Goal: Task Accomplishment & Management: Use online tool/utility

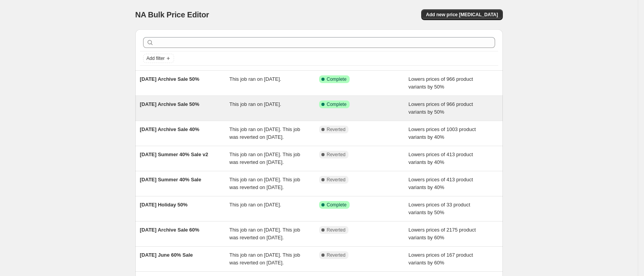
click at [170, 112] on div "[DATE] Archive Sale 50%" at bounding box center [185, 108] width 90 height 15
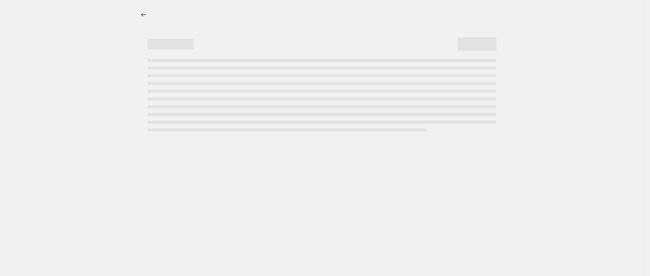
select select "percentage"
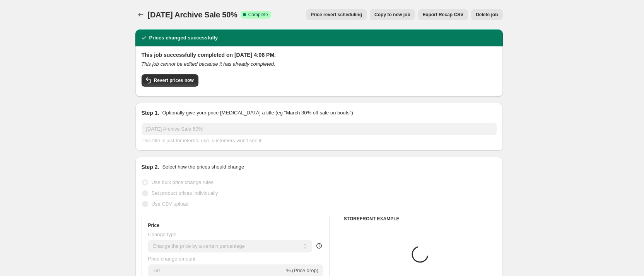
select select "collection"
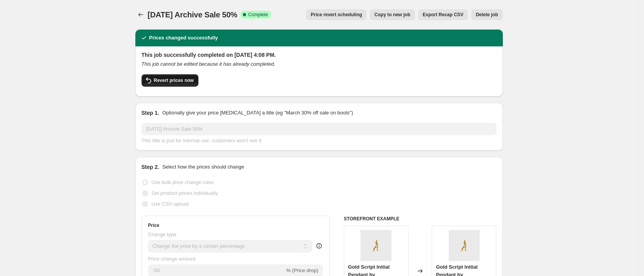
click at [171, 84] on button "Revert prices now" at bounding box center [170, 80] width 57 height 12
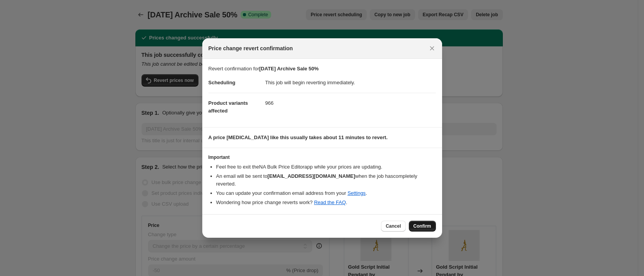
click at [429, 226] on button "Confirm" at bounding box center [422, 226] width 27 height 11
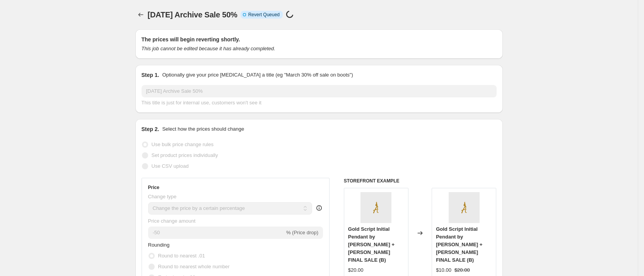
scroll to position [1, 0]
click at [141, 14] on icon "Price change jobs" at bounding box center [141, 14] width 8 height 8
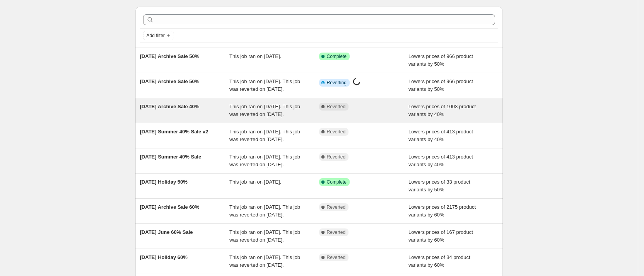
scroll to position [27, 0]
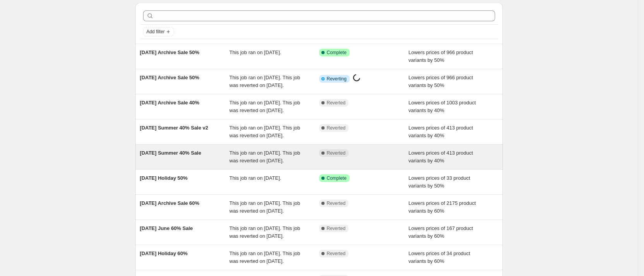
click at [181, 156] on span "[DATE] Summer 40% Sale" at bounding box center [171, 153] width 62 height 6
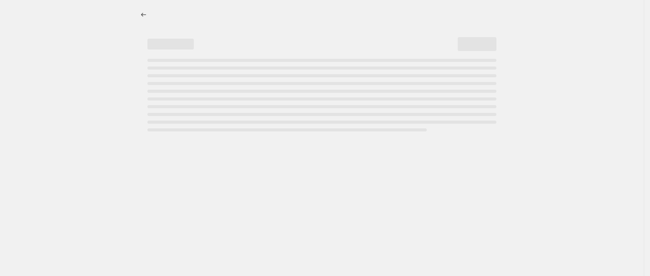
select select "percentage"
select select "collection"
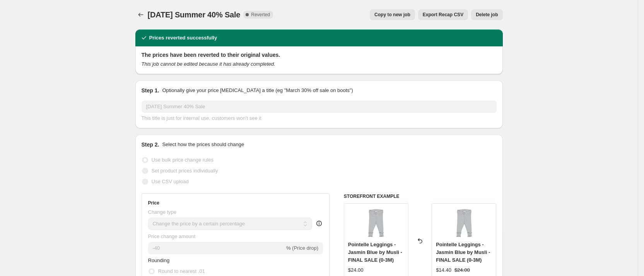
click at [397, 13] on span "Copy to new job" at bounding box center [393, 15] width 36 height 6
select select "percentage"
select select "collection"
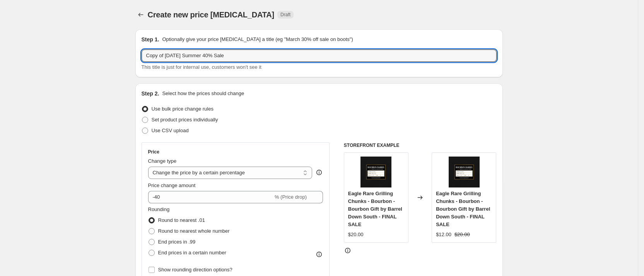
drag, startPoint x: 163, startPoint y: 53, endPoint x: 77, endPoint y: 36, distance: 88.0
type input "[DATE] Summer 40% Sale"
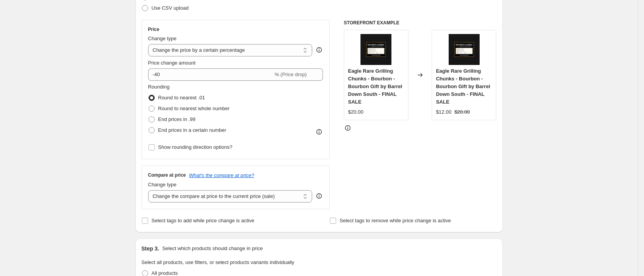
scroll to position [123, 0]
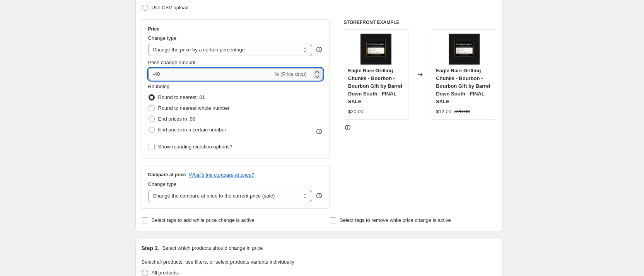
click at [213, 72] on input "-40" at bounding box center [210, 74] width 125 height 12
type input "-4"
type input "-50"
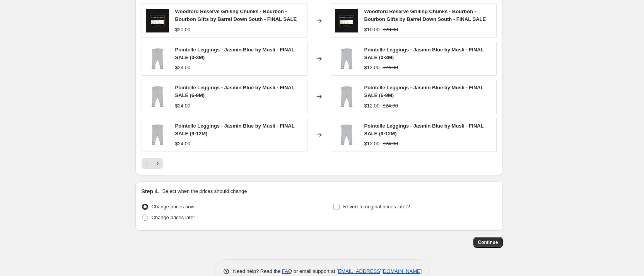
scroll to position [597, 0]
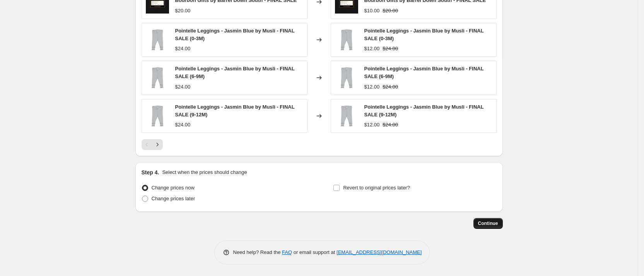
click at [490, 219] on button "Continue" at bounding box center [488, 223] width 29 height 11
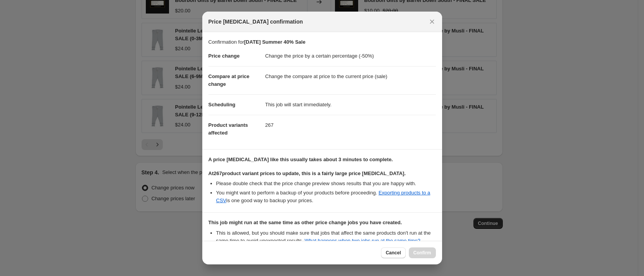
scroll to position [92, 0]
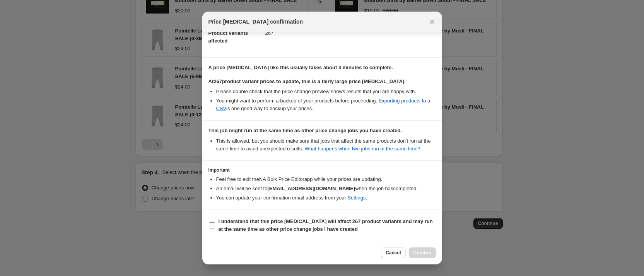
click at [211, 226] on input "I understand that this price [MEDICAL_DATA] will affect 267 product variants an…" at bounding box center [212, 226] width 6 height 6
checkbox input "true"
click at [427, 253] on span "Confirm" at bounding box center [423, 253] width 18 height 6
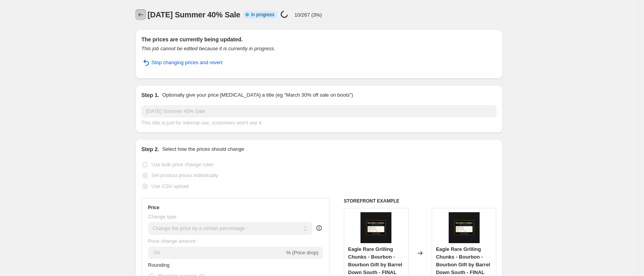
click at [144, 15] on icon "Price change jobs" at bounding box center [141, 15] width 8 height 8
